Goal: Task Accomplishment & Management: Complete application form

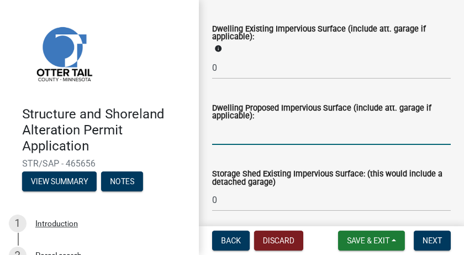
scroll to position [331, 0]
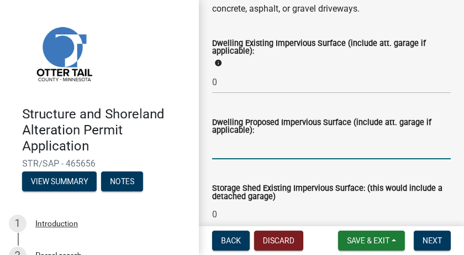
click at [232, 148] on input "text" at bounding box center [331, 148] width 239 height 23
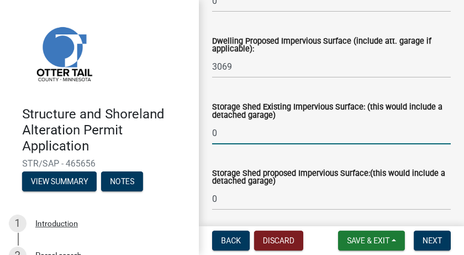
scroll to position [363, 0]
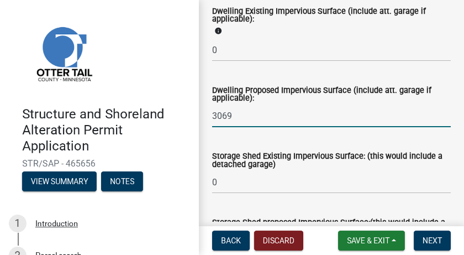
click at [233, 116] on input "3069" at bounding box center [331, 115] width 239 height 23
type input "3"
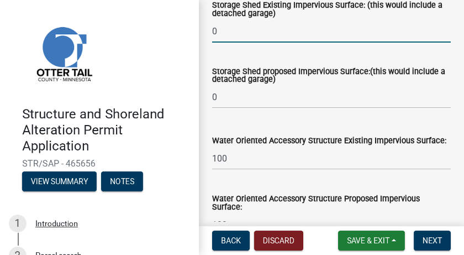
scroll to position [397, 0]
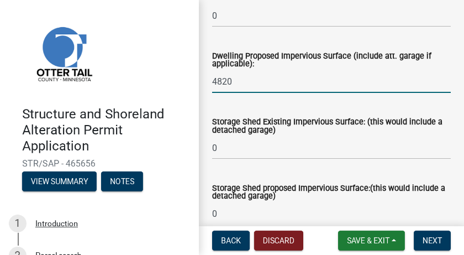
click at [230, 81] on input "4820" at bounding box center [331, 81] width 239 height 23
type input "4"
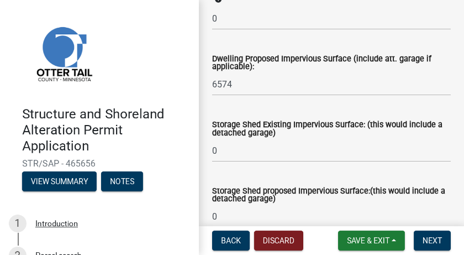
scroll to position [369, 0]
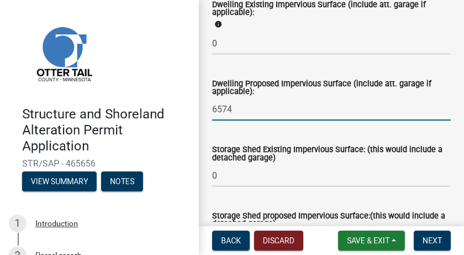
click at [219, 108] on input "6574" at bounding box center [331, 109] width 239 height 23
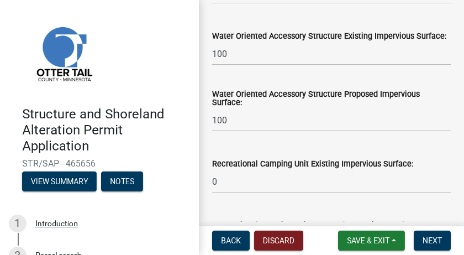
type input "6474"
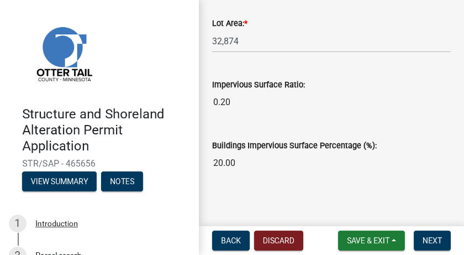
scroll to position [1254, 0]
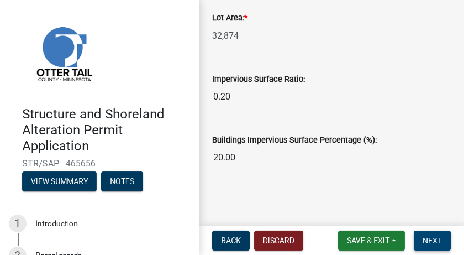
click at [424, 203] on span "Next" at bounding box center [432, 240] width 19 height 9
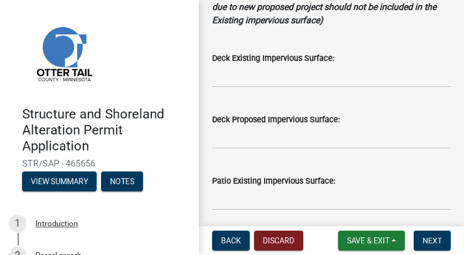
scroll to position [332, 0]
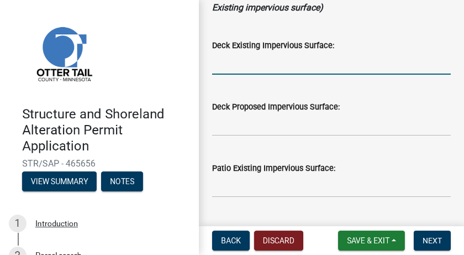
click at [212, 67] on input "text" at bounding box center [331, 63] width 239 height 23
type input "0"
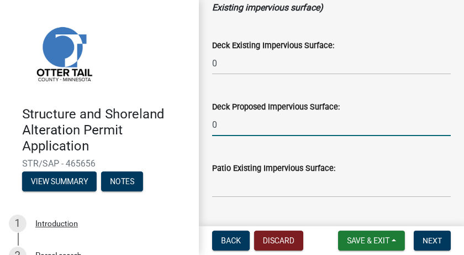
type input "0"
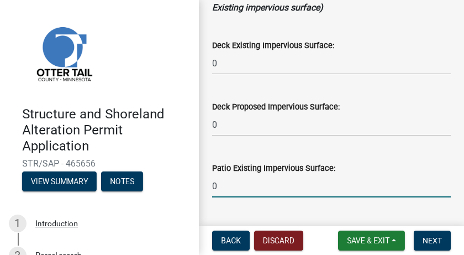
type input "0"
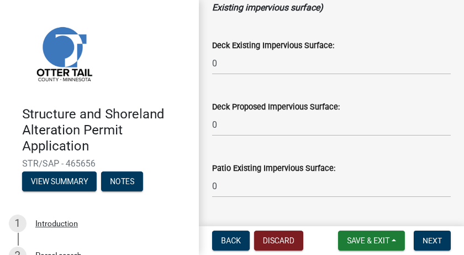
scroll to position [468, 0]
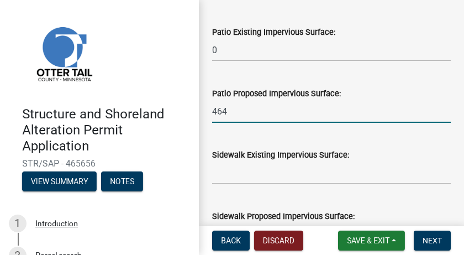
type input "464"
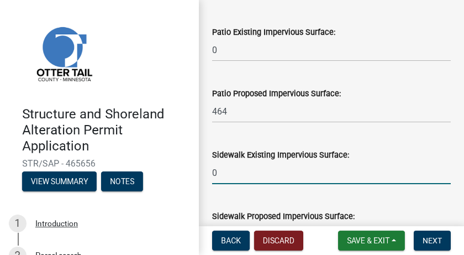
type input "0"
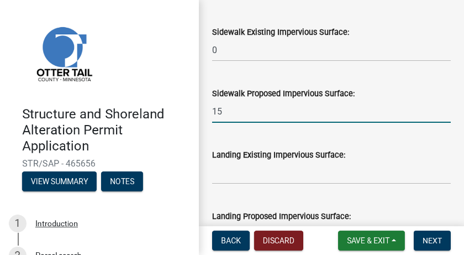
type input "1"
click at [221, 112] on input "72" at bounding box center [331, 111] width 239 height 23
type input "7"
type input "16"
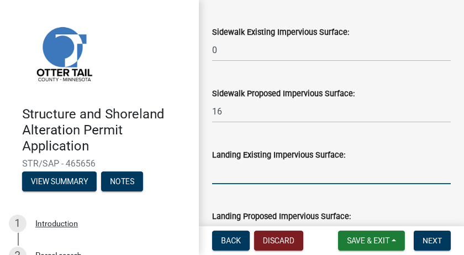
type input "5"
type input "0"
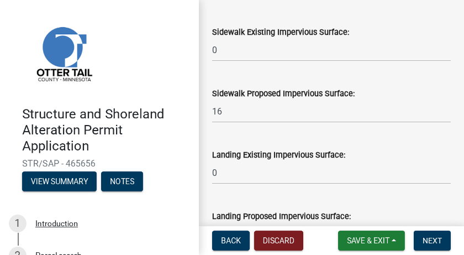
scroll to position [713, 0]
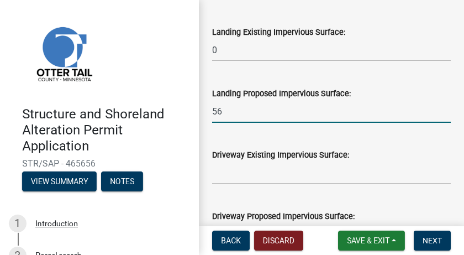
type input "56"
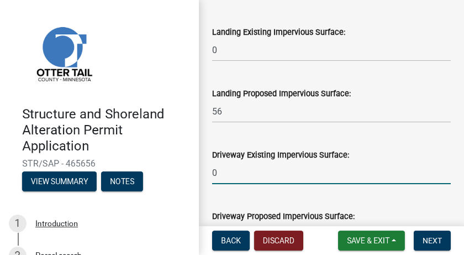
type input "0"
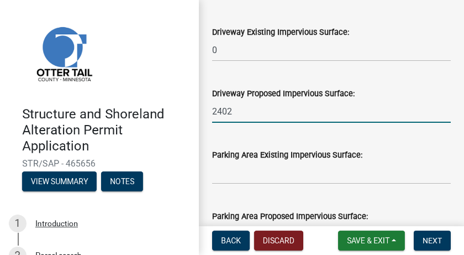
type input "2402"
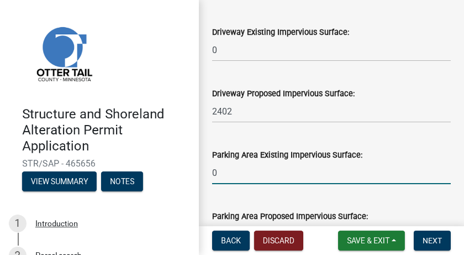
type input "0"
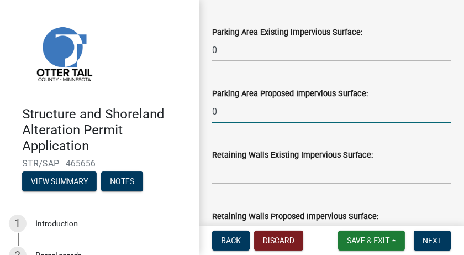
type input "0"
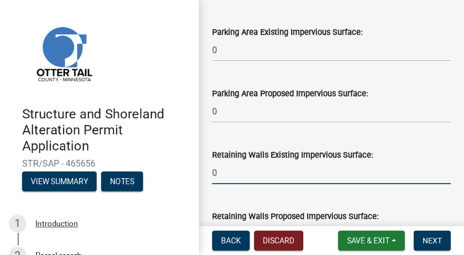
type input "0"
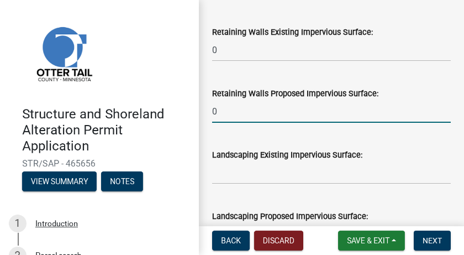
type input "0"
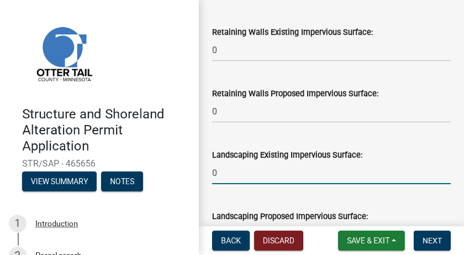
type input "0"
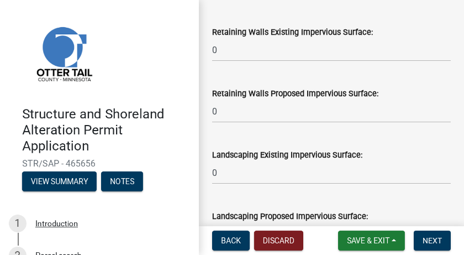
scroll to position [1204, 0]
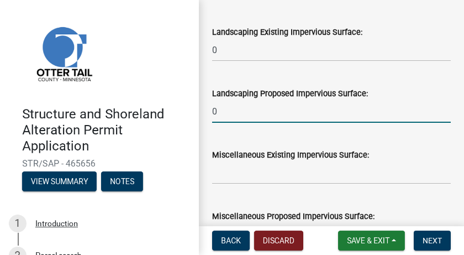
type input "0"
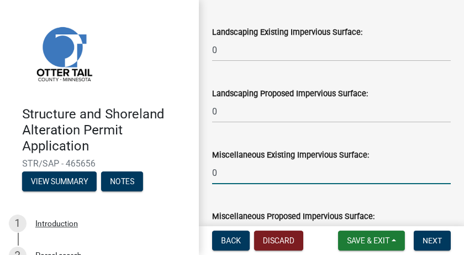
type input "0"
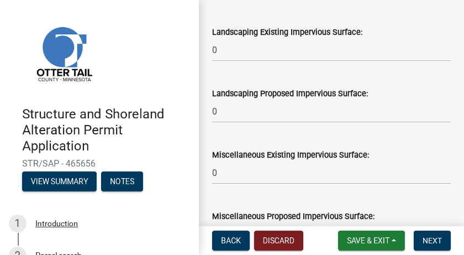
scroll to position [1327, 0]
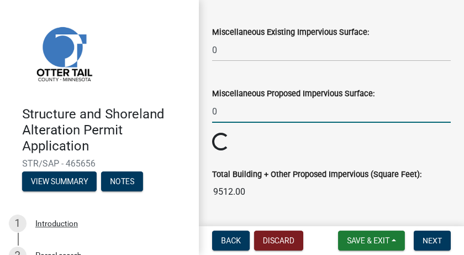
type input "0"
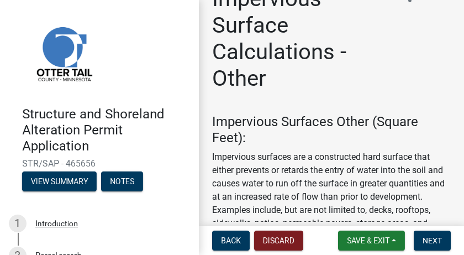
scroll to position [0, 0]
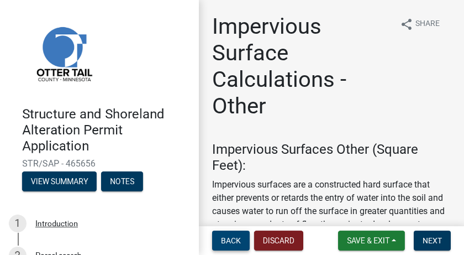
click at [232, 203] on span "Back" at bounding box center [231, 240] width 20 height 9
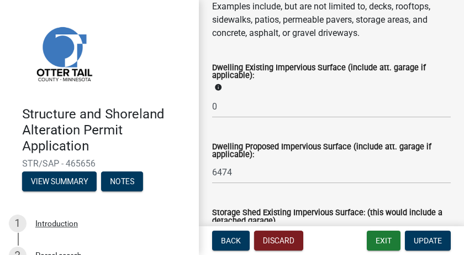
scroll to position [359, 0]
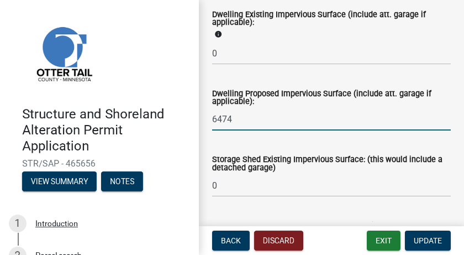
click at [214, 119] on input "6474" at bounding box center [331, 119] width 239 height 23
type input "4"
type input "4820"
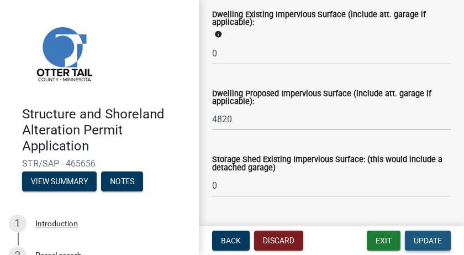
click at [424, 203] on span "Update" at bounding box center [428, 240] width 28 height 9
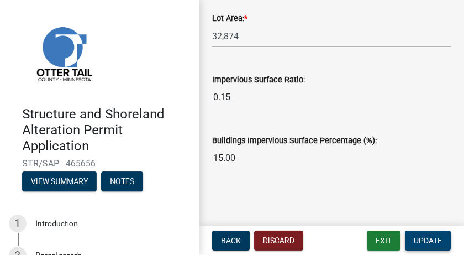
scroll to position [1254, 0]
click at [424, 203] on span "Update" at bounding box center [428, 240] width 28 height 9
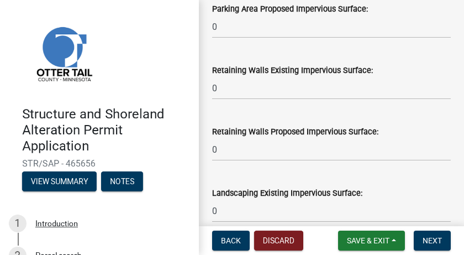
scroll to position [1050, 0]
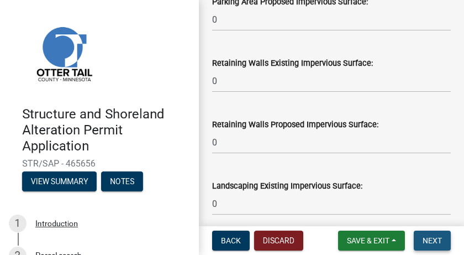
click at [424, 203] on span "Next" at bounding box center [432, 240] width 19 height 9
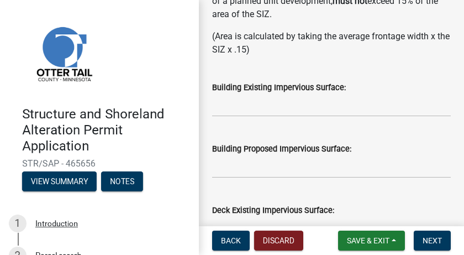
scroll to position [359, 0]
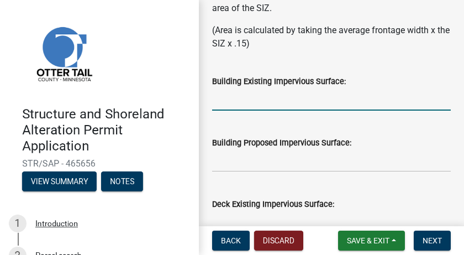
click at [227, 103] on input "text" at bounding box center [331, 99] width 239 height 23
type input "100"
click at [216, 168] on input "text" at bounding box center [331, 160] width 239 height 23
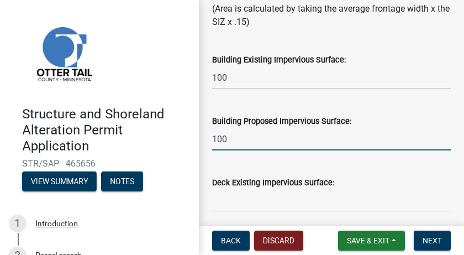
scroll to position [442, 0]
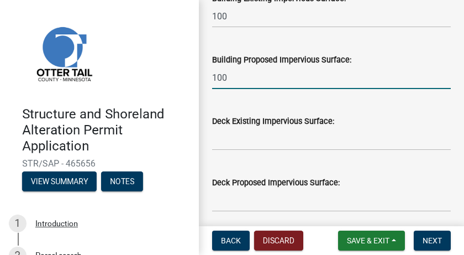
type input "100"
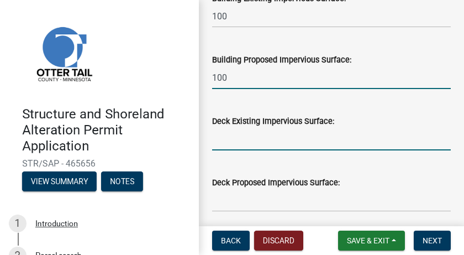
click at [223, 145] on input "text" at bounding box center [331, 139] width 239 height 23
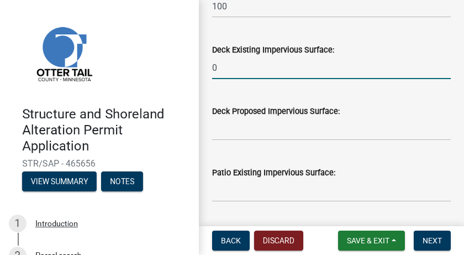
scroll to position [525, 0]
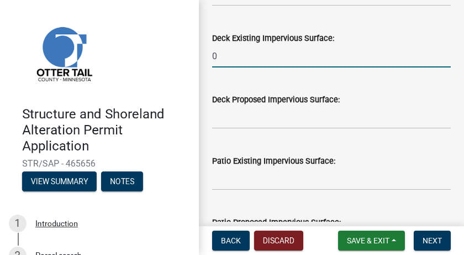
type input "0"
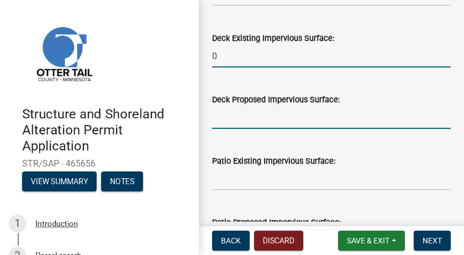
click at [221, 123] on input "text" at bounding box center [331, 117] width 239 height 23
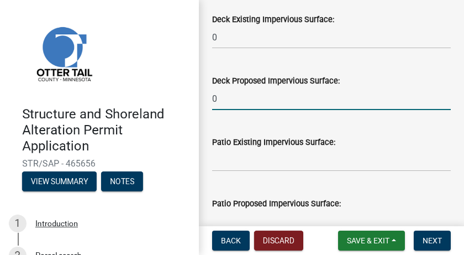
scroll to position [580, 0]
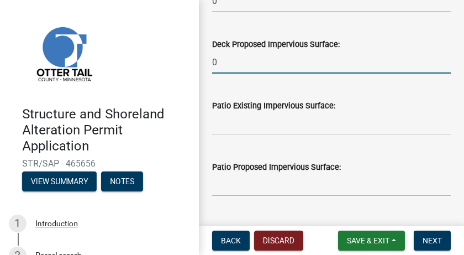
type input "0"
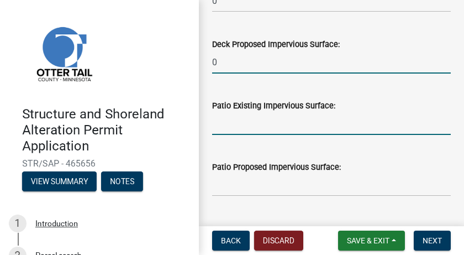
click at [224, 128] on input "text" at bounding box center [331, 123] width 239 height 23
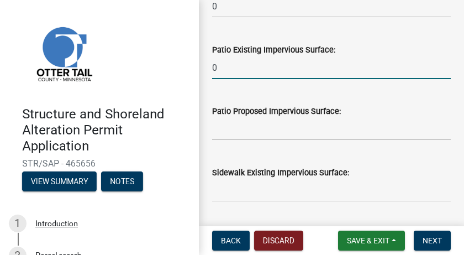
scroll to position [663, 0]
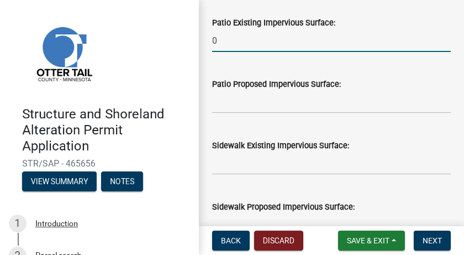
type input "0"
click at [217, 108] on input "text" at bounding box center [331, 102] width 239 height 23
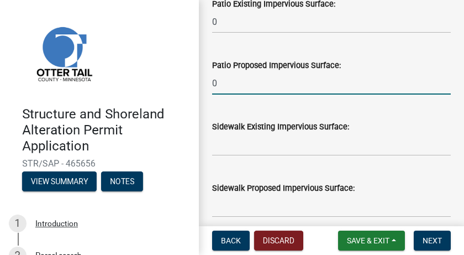
scroll to position [719, 0]
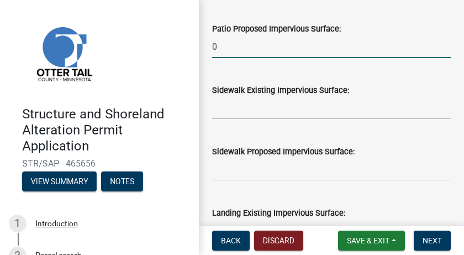
type input "0"
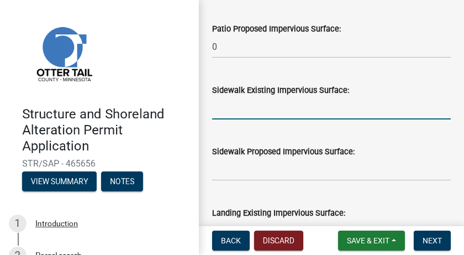
click at [223, 113] on input "text" at bounding box center [331, 108] width 239 height 23
type input "0"
click at [222, 173] on input "text" at bounding box center [331, 169] width 239 height 23
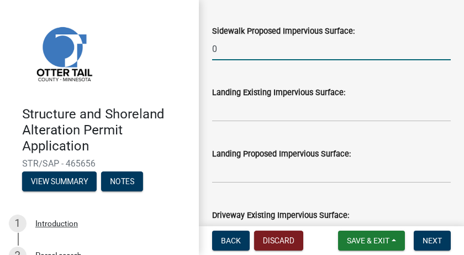
scroll to position [857, 0]
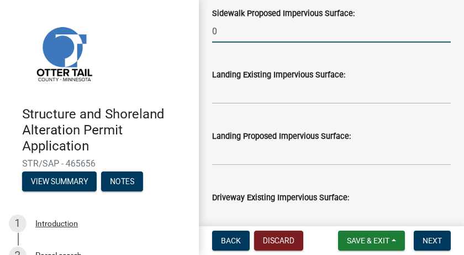
type input "0"
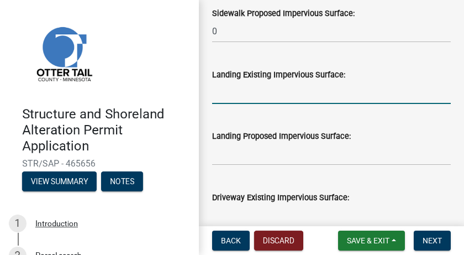
click at [219, 95] on input "text" at bounding box center [331, 92] width 239 height 23
type input "0"
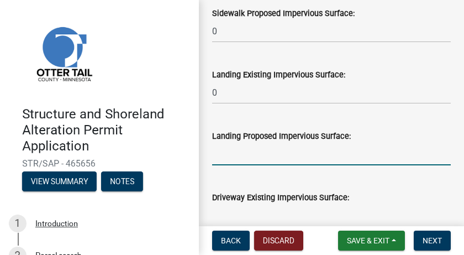
click at [218, 157] on input "text" at bounding box center [331, 154] width 239 height 23
type input "48"
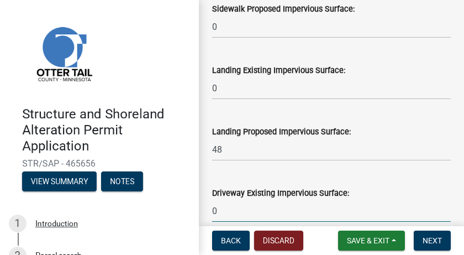
type input "0"
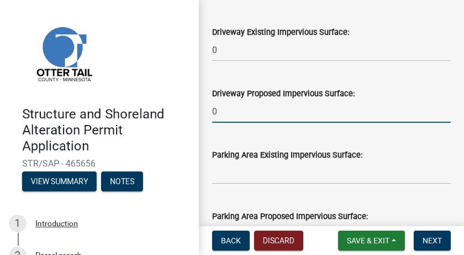
type input "0"
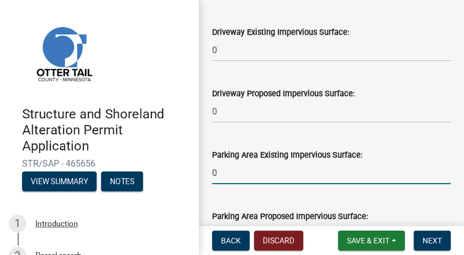
type input "0"
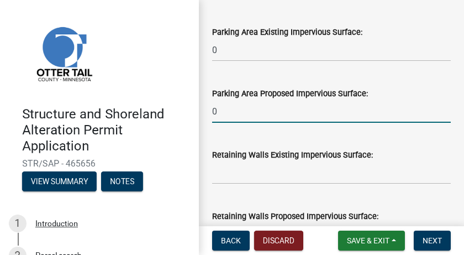
type input "0"
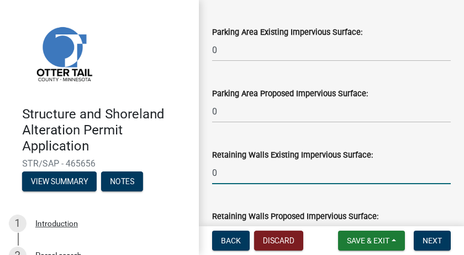
type input "0"
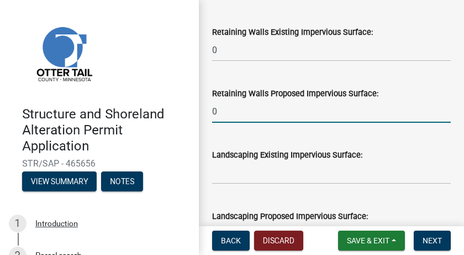
type input "0"
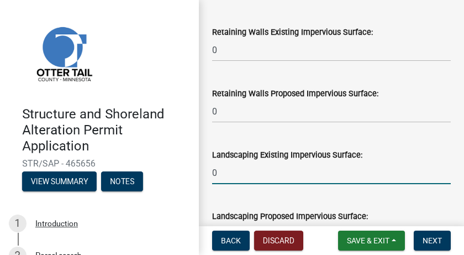
type input "0"
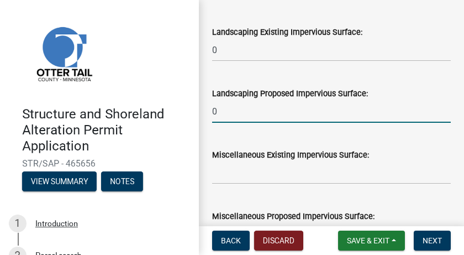
type input "0"
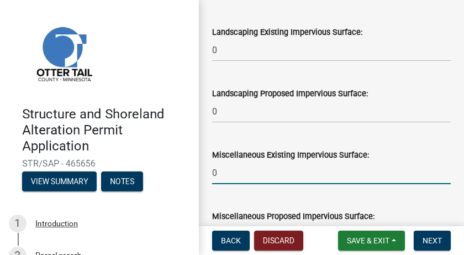
type input "0"
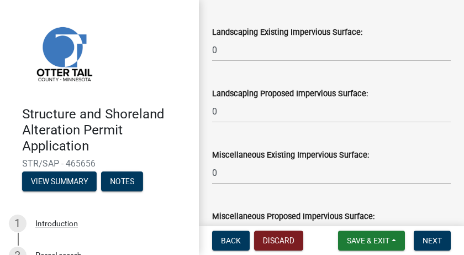
scroll to position [1513, 0]
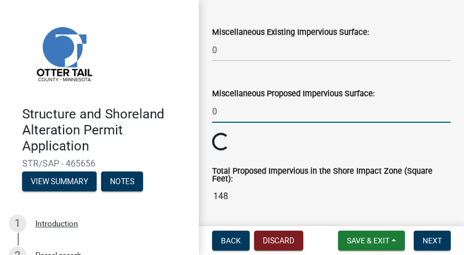
type input "0"
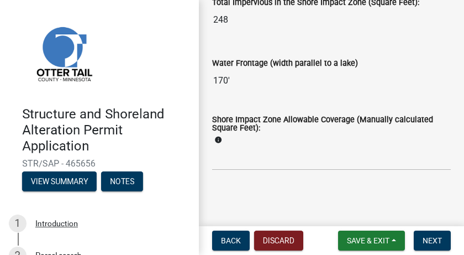
scroll to position [1793, 0]
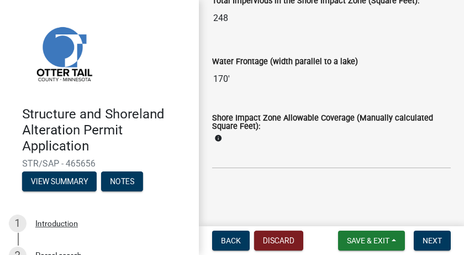
click at [219, 138] on icon "info" at bounding box center [219, 138] width 8 height 8
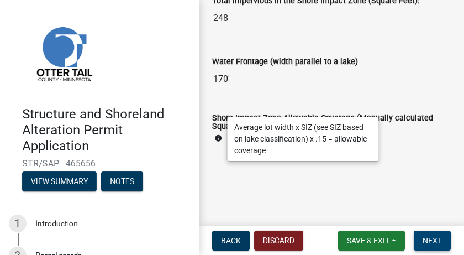
click at [424, 203] on span "Next" at bounding box center [432, 240] width 19 height 9
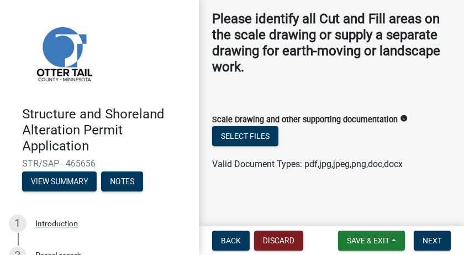
scroll to position [313, 0]
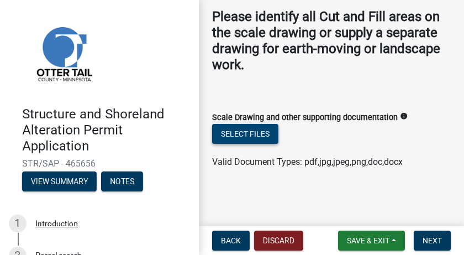
click at [256, 134] on button "Select files" at bounding box center [245, 134] width 66 height 20
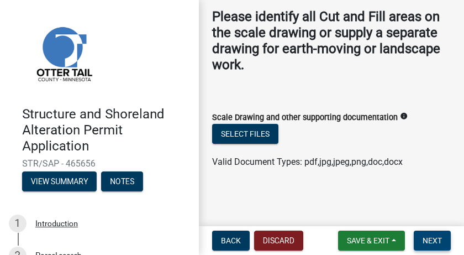
click at [424, 203] on span "Next" at bounding box center [432, 240] width 19 height 9
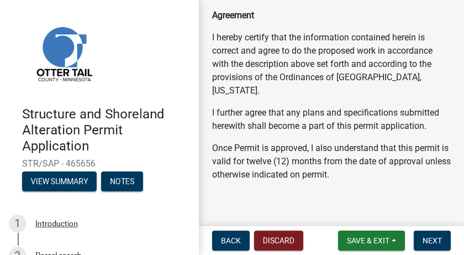
scroll to position [495, 0]
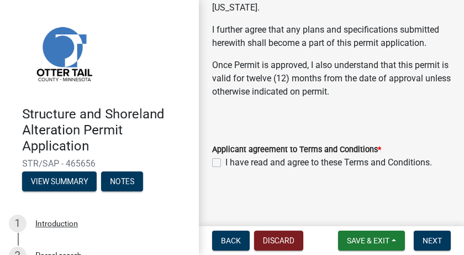
click at [226, 162] on label "I have read and agree to these Terms and Conditions." at bounding box center [329, 162] width 207 height 13
click at [226, 162] on input "I have read and agree to these Terms and Conditions." at bounding box center [229, 159] width 7 height 7
checkbox input "true"
click at [424, 203] on span "Next" at bounding box center [432, 240] width 19 height 9
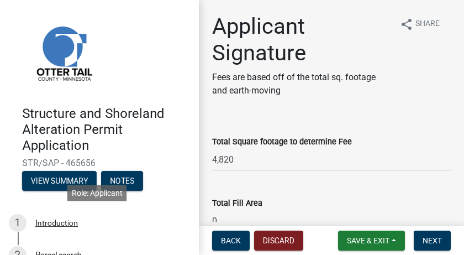
scroll to position [0, 0]
